Goal: Register for event/course

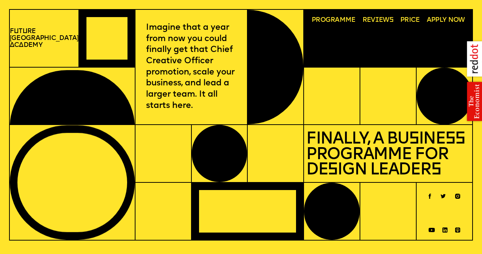
click at [17, 48] on div "F u t u re London A c a demy" at bounding box center [43, 38] width 69 height 58
click at [35, 37] on p "F u t u re London A c a demy" at bounding box center [44, 38] width 69 height 21
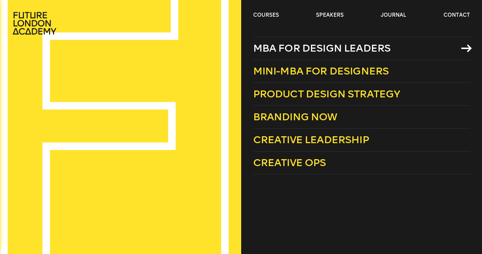
click at [274, 49] on span "MBA for Design Leaders" at bounding box center [322, 48] width 138 height 12
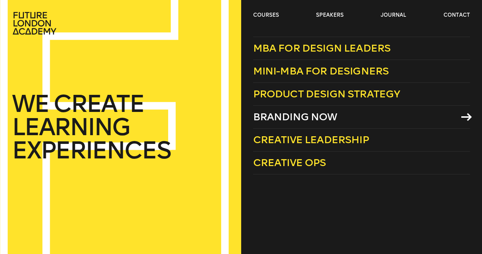
click at [276, 114] on span "Branding Now" at bounding box center [295, 117] width 84 height 12
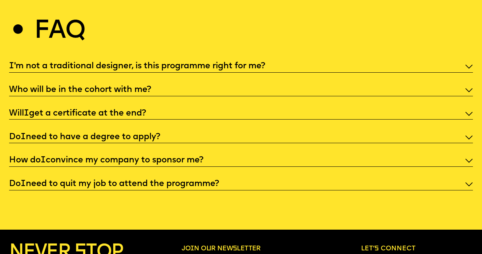
scroll to position [2294, 0]
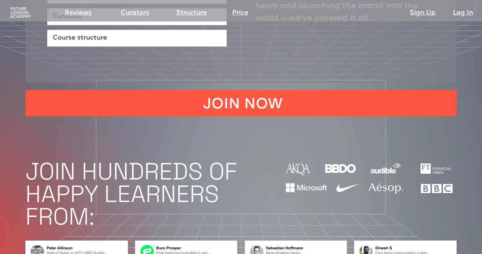
scroll to position [423, 0]
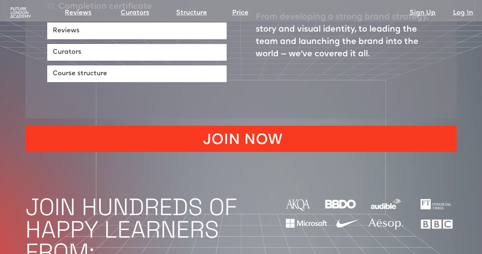
click at [263, 126] on link "JOIN NOW" at bounding box center [240, 139] width 431 height 26
